Goal: Task Accomplishment & Management: Manage account settings

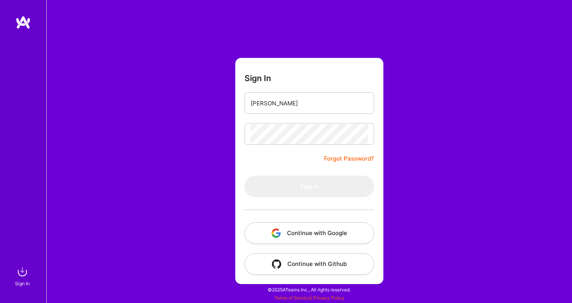
type input "[PERSON_NAME][EMAIL_ADDRESS][DOMAIN_NAME]"
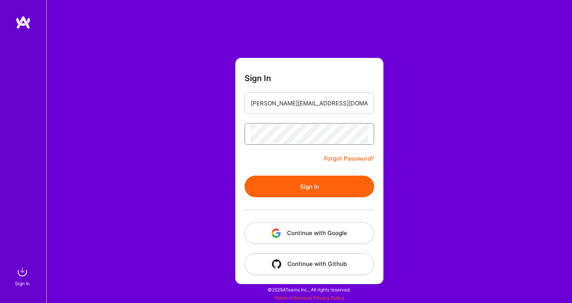
click at [244, 175] on button "Sign In" at bounding box center [308, 186] width 129 height 22
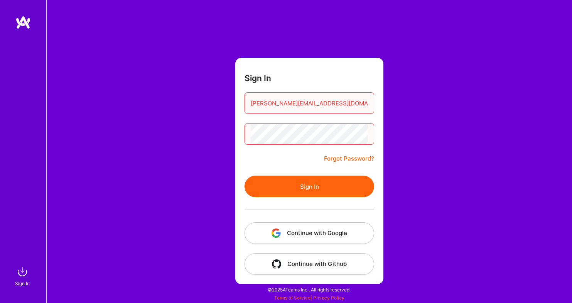
click at [311, 235] on button "Continue with Google" at bounding box center [308, 233] width 129 height 22
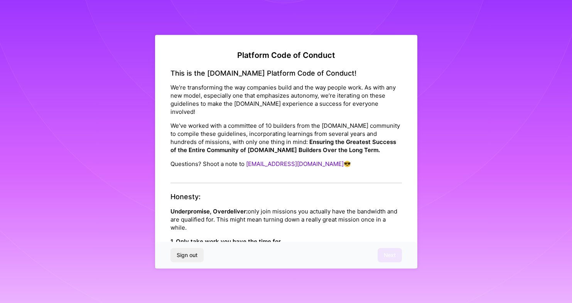
click at [243, 225] on div "Honesty: Underpromise, Overdeliver: only join missions you actually have the ba…" at bounding box center [285, 299] width 231 height 214
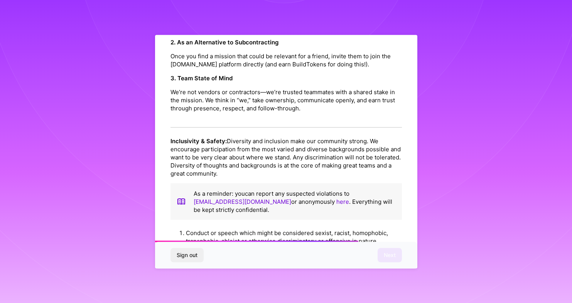
scroll to position [827, 0]
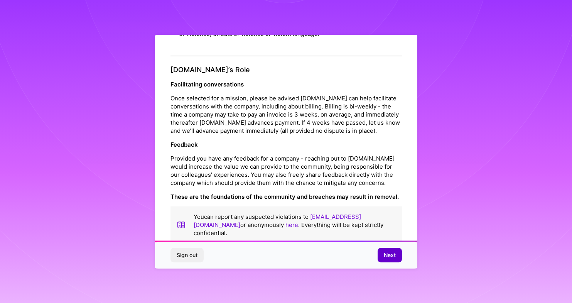
click at [385, 256] on span "Next" at bounding box center [389, 255] width 12 height 8
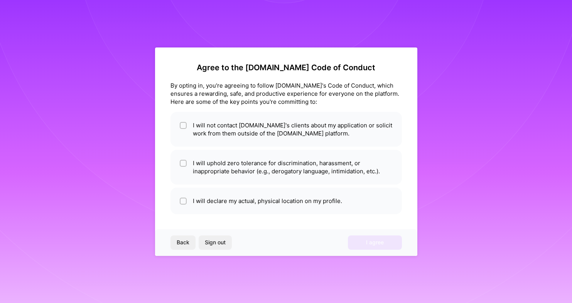
scroll to position [0, 0]
click at [224, 245] on span "Sign out" at bounding box center [215, 242] width 21 height 8
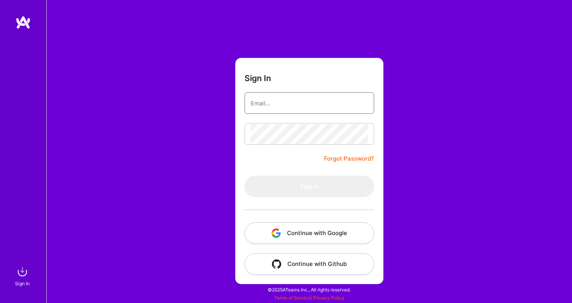
click at [267, 106] on input "email" at bounding box center [309, 103] width 117 height 20
type input "[PERSON_NAME][EMAIL_ADDRESS][DOMAIN_NAME]"
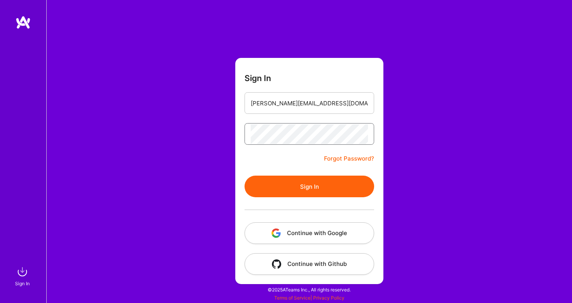
click at [244, 175] on button "Sign In" at bounding box center [308, 186] width 129 height 22
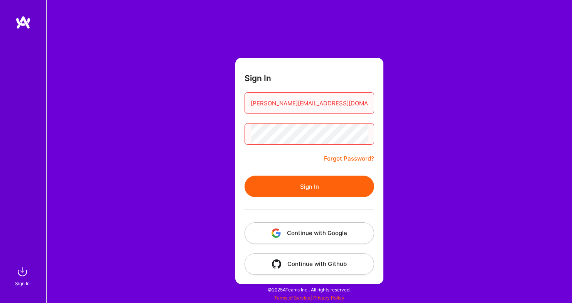
click at [244, 175] on button "Sign In" at bounding box center [308, 186] width 129 height 22
click at [20, 275] on img at bounding box center [22, 271] width 15 height 15
click at [244, 175] on button "Sign In" at bounding box center [308, 186] width 129 height 22
click at [319, 239] on button "Continue with Google" at bounding box center [308, 233] width 129 height 22
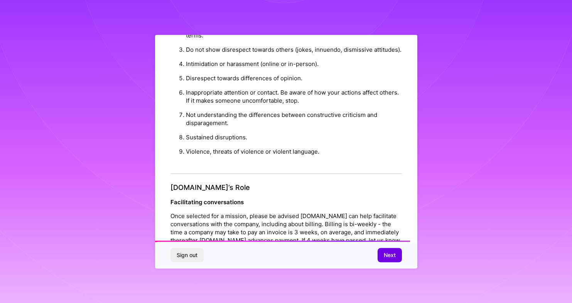
scroll to position [827, 0]
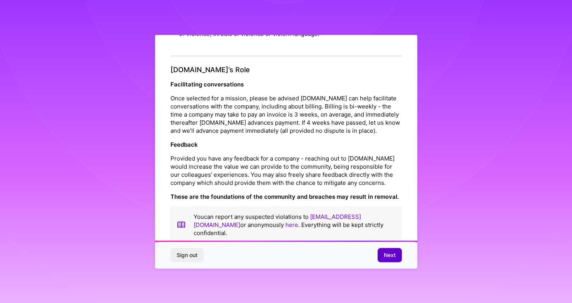
click at [387, 252] on span "Next" at bounding box center [389, 255] width 12 height 8
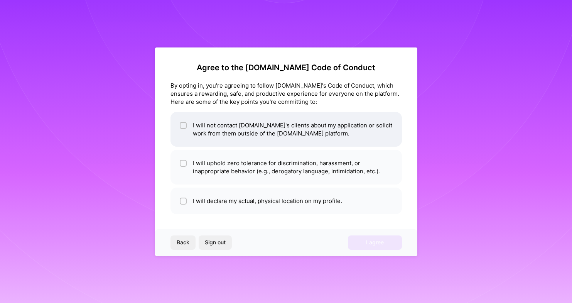
click at [341, 137] on li "I will not contact [DOMAIN_NAME]'s clients about my application or solicit work…" at bounding box center [285, 129] width 231 height 35
checkbox input "true"
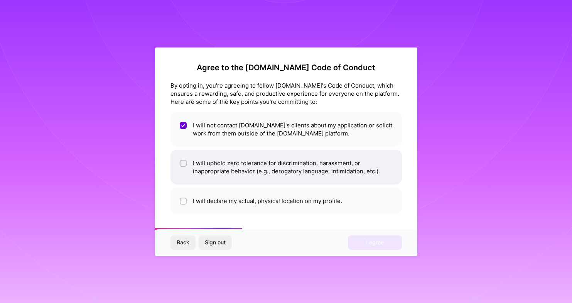
click at [347, 181] on li "I will uphold zero tolerance for discrimination, harassment, or inappropriate b…" at bounding box center [285, 167] width 231 height 35
checkbox input "true"
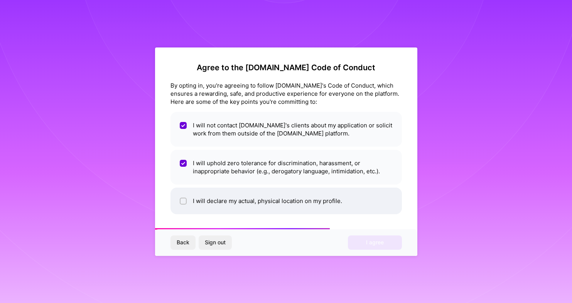
click at [347, 198] on li "I will declare my actual, physical location on my profile." at bounding box center [285, 200] width 231 height 27
checkbox input "true"
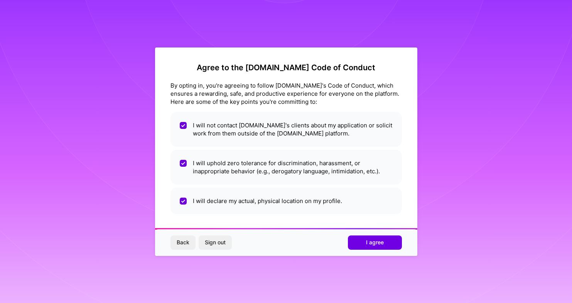
click at [368, 230] on div "Back Sign out I agree" at bounding box center [286, 242] width 262 height 26
click at [369, 241] on span "I agree" at bounding box center [375, 242] width 18 height 8
